Goal: Information Seeking & Learning: Learn about a topic

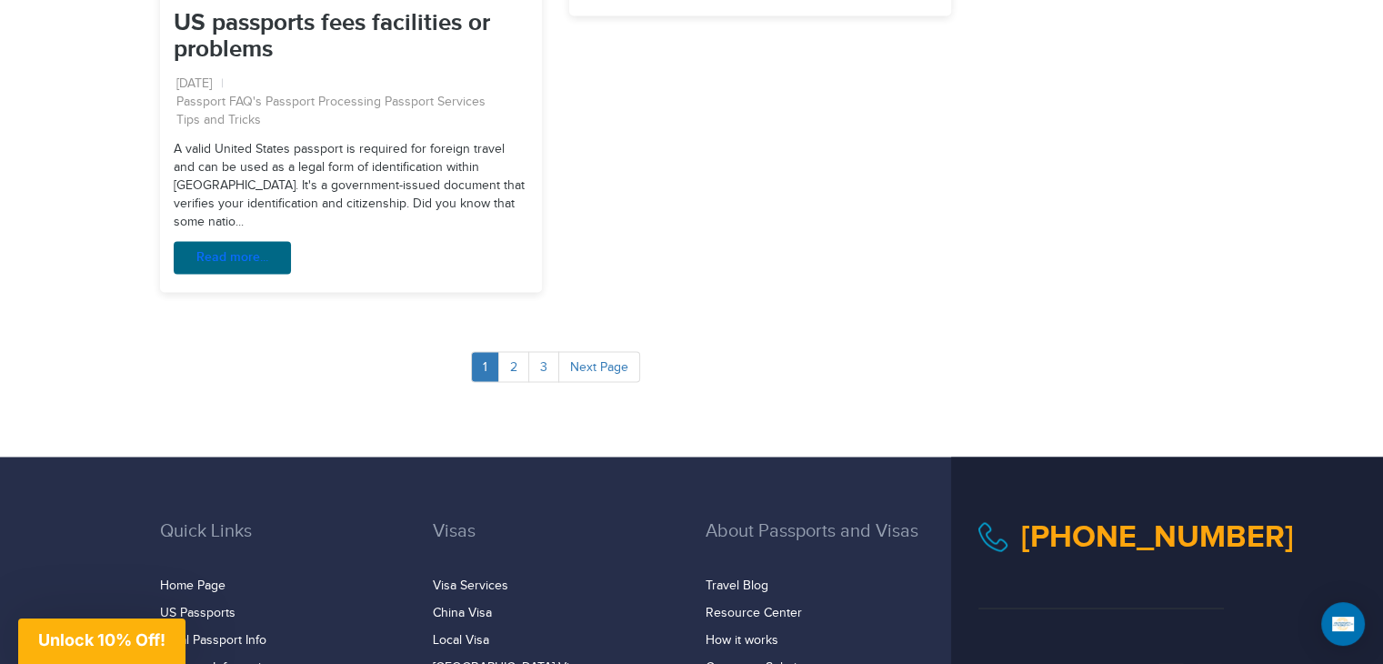
scroll to position [3120, 0]
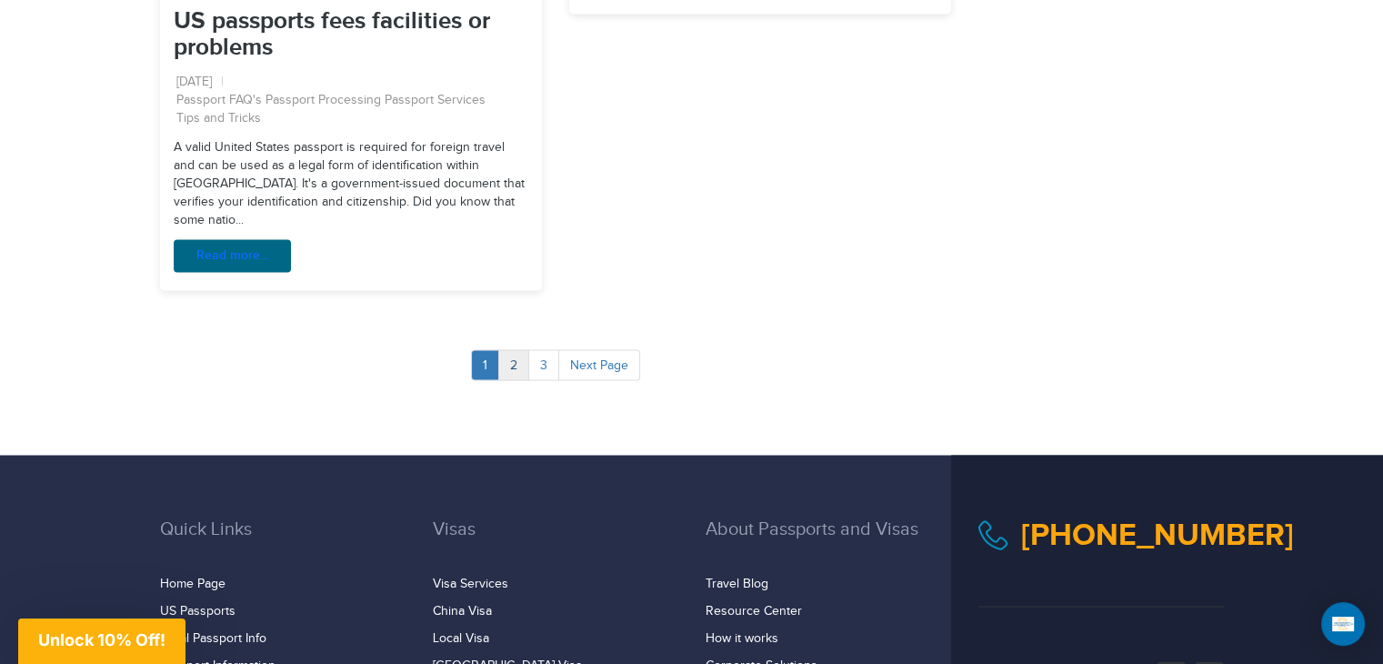
click at [516, 351] on link "2" at bounding box center [513, 364] width 31 height 31
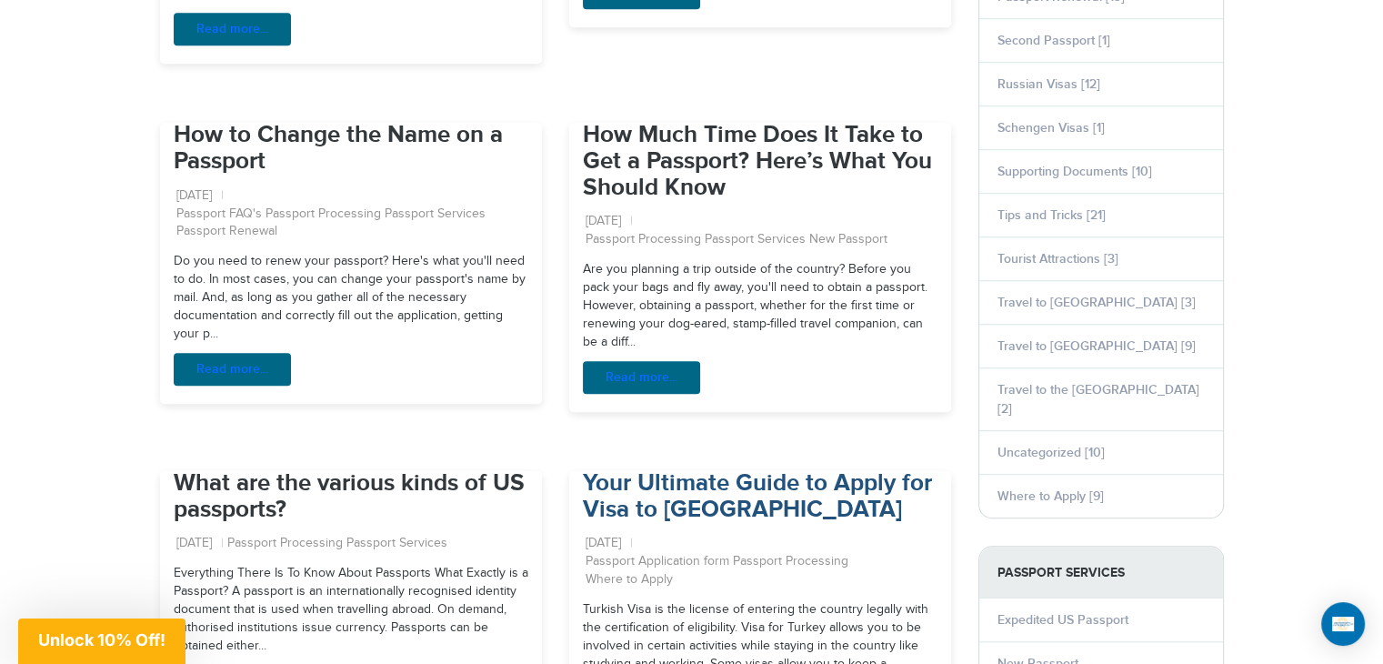
scroll to position [1182, 0]
